Goal: Task Accomplishment & Management: Manage account settings

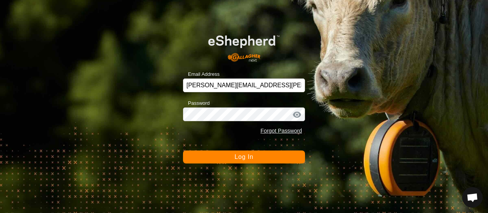
click at [202, 164] on div "Email Address aaron.norris@ttu.edu Password Forgot Password Log In" at bounding box center [244, 106] width 488 height 213
click at [212, 157] on button "Log In" at bounding box center [244, 157] width 122 height 13
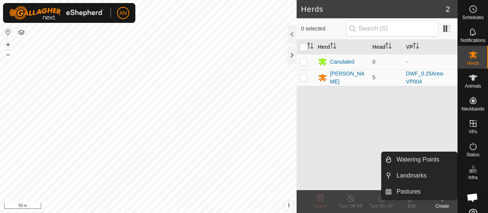
scroll to position [21, 0]
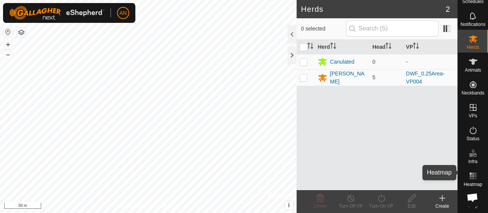
click at [472, 173] on rect at bounding box center [473, 174] width 2 height 2
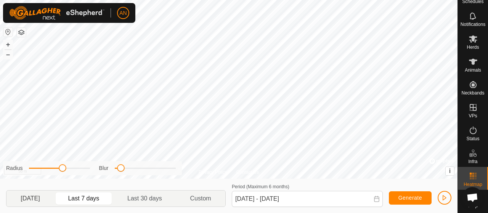
click at [30, 196] on p-togglebutton "[DATE]" at bounding box center [30, 199] width 48 height 16
type input "[DATE] - [DATE]"
drag, startPoint x: 62, startPoint y: 169, endPoint x: 98, endPoint y: 167, distance: 35.5
click at [98, 167] on div "Radius Blur" at bounding box center [92, 168] width 179 height 14
drag, startPoint x: 122, startPoint y: 168, endPoint x: 212, endPoint y: 182, distance: 91.5
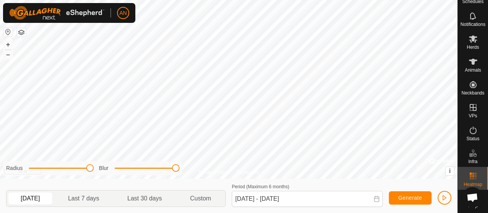
click at [212, 182] on div "Radius Blur [DATE] Last 7 days Last 30 days Custom Period (Maximum 6 months) [D…" at bounding box center [229, 196] width 458 height 34
click at [469, 37] on icon at bounding box center [473, 38] width 9 height 9
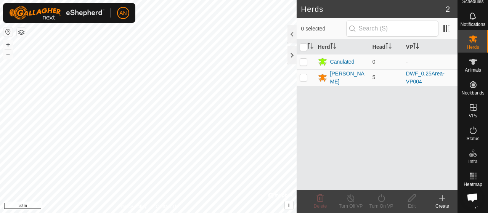
click at [334, 75] on div "[PERSON_NAME]" at bounding box center [348, 78] width 36 height 16
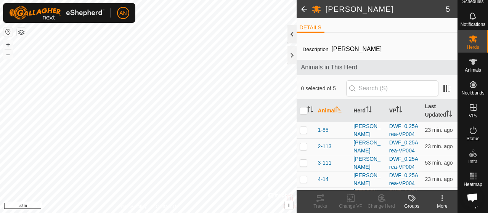
click at [292, 35] on div at bounding box center [292, 34] width 9 height 18
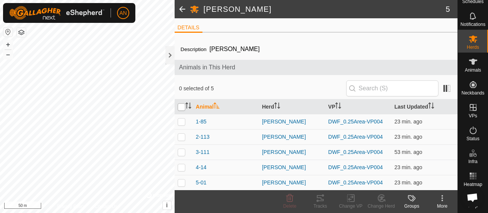
click at [180, 107] on input "checkbox" at bounding box center [182, 107] width 8 height 8
checkbox input "true"
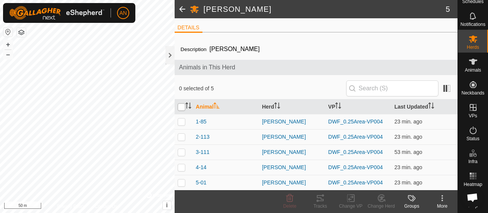
checkbox input "true"
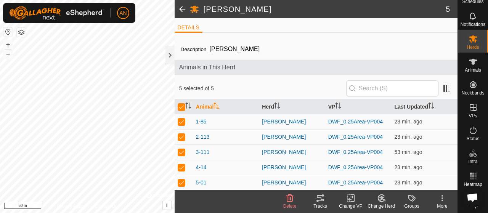
click at [322, 203] on div "Tracks" at bounding box center [320, 206] width 31 height 7
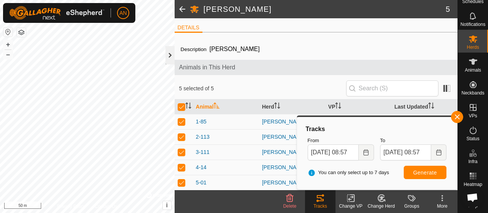
click at [168, 58] on div at bounding box center [169, 55] width 9 height 18
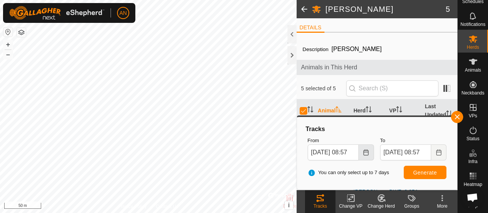
click at [371, 152] on button "Choose Date" at bounding box center [366, 153] width 15 height 16
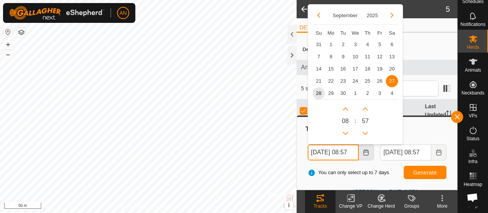
scroll to position [0, 8]
click at [344, 108] on button "Next Hour" at bounding box center [345, 109] width 12 height 12
click at [344, 108] on icon "Next Hour" at bounding box center [345, 108] width 5 height 3
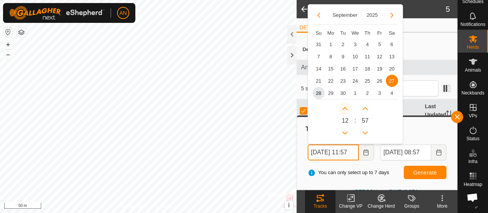
click at [344, 108] on icon "Next Hour" at bounding box center [345, 108] width 5 height 3
click at [344, 108] on button "Next Hour" at bounding box center [345, 109] width 12 height 12
click at [365, 108] on button "Next Minute" at bounding box center [365, 109] width 12 height 12
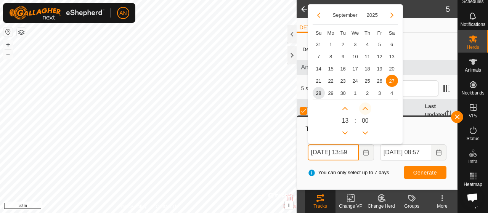
type input "Sep 27, 2025 13:00"
click at [432, 135] on div "To Sep 28, 2025 08:57" at bounding box center [413, 149] width 72 height 30
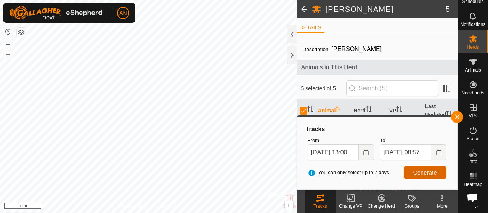
click at [419, 172] on span "Generate" at bounding box center [425, 173] width 24 height 6
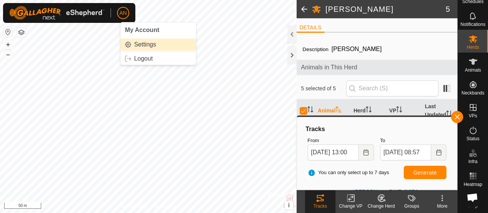
click at [142, 46] on link "Settings" at bounding box center [157, 45] width 75 height 12
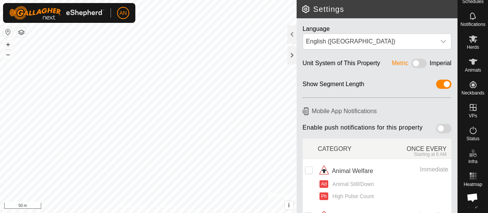
click at [43, 15] on img at bounding box center [56, 13] width 95 height 14
click at [120, 13] on span "AN" at bounding box center [122, 13] width 7 height 8
click at [304, 10] on h2 "Settings" at bounding box center [379, 9] width 156 height 9
click at [288, 37] on div at bounding box center [292, 34] width 9 height 18
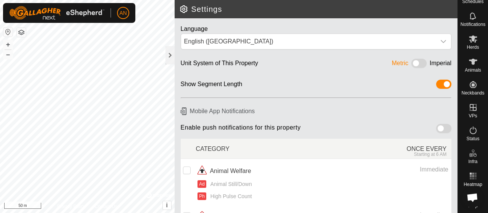
click at [186, 15] on header "Settings" at bounding box center [316, 9] width 283 height 18
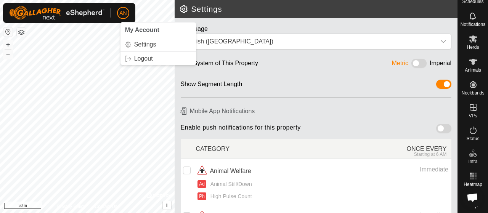
click at [184, 7] on h2 "Settings" at bounding box center [318, 9] width 278 height 9
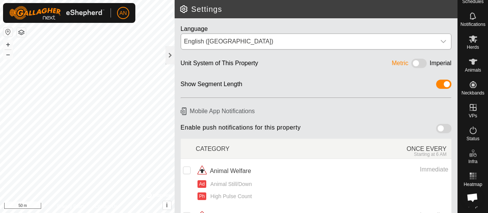
click at [369, 38] on div "English (US)" at bounding box center [308, 41] width 249 height 9
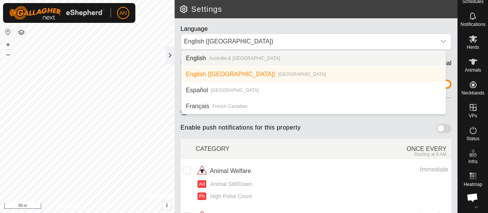
click at [357, 24] on div "Language English (US) English Australia & New Zealand English (US) United State…" at bounding box center [316, 35] width 283 height 34
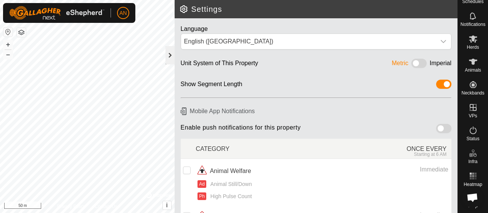
click at [170, 60] on div at bounding box center [169, 55] width 9 height 18
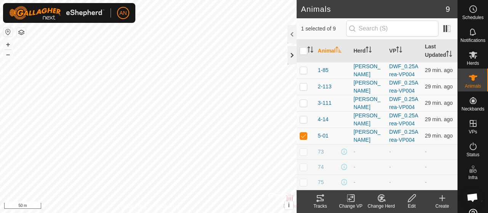
click at [294, 57] on div at bounding box center [292, 55] width 9 height 18
